Goal: Book appointment/travel/reservation

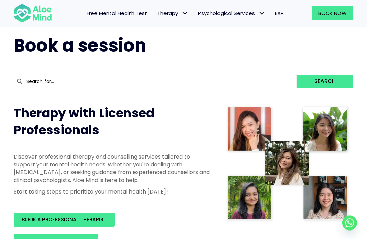
scroll to position [24, 0]
click at [336, 16] on span "Book Now" at bounding box center [333, 13] width 28 height 7
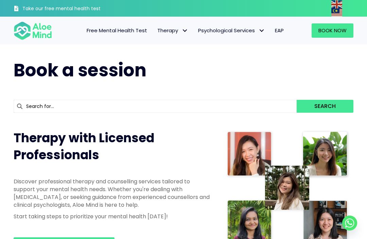
click at [351, 31] on link "Book Now" at bounding box center [333, 30] width 42 height 14
click at [343, 29] on span "Book Now" at bounding box center [333, 30] width 28 height 7
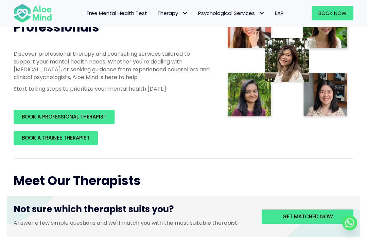
scroll to position [128, 0]
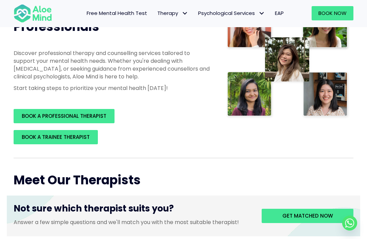
click at [102, 115] on span "BOOK A PROFESSIONAL THERAPIST" at bounding box center [64, 116] width 85 height 7
